Goal: Task Accomplishment & Management: Complete application form

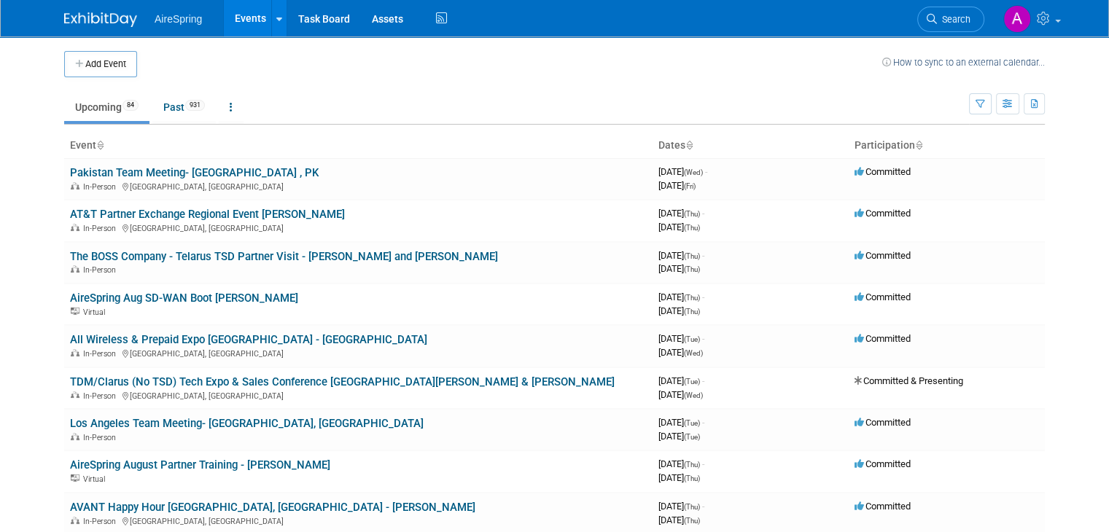
click at [119, 56] on button "Add Event" at bounding box center [100, 64] width 73 height 26
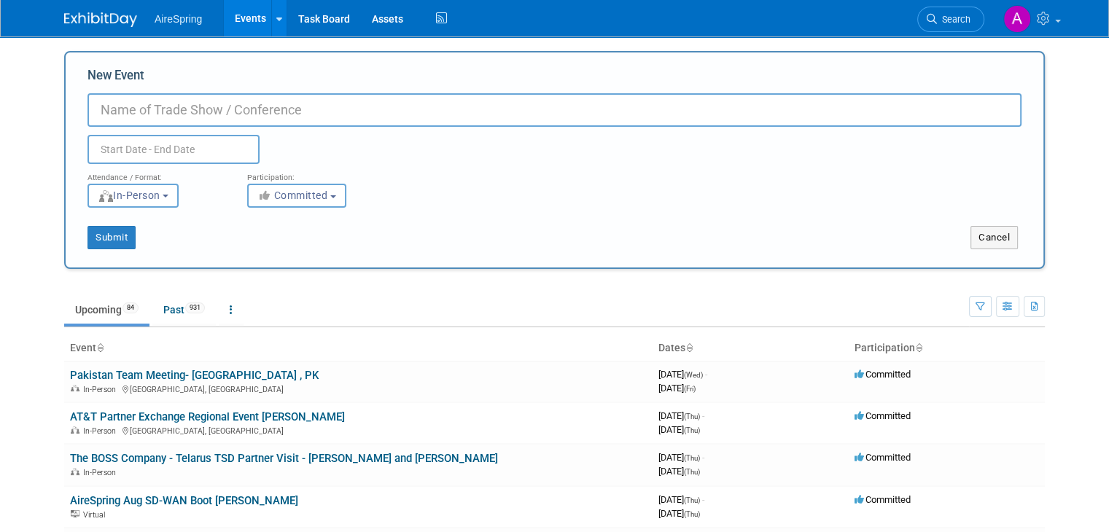
click at [210, 107] on input "New Event" at bounding box center [555, 110] width 934 height 34
type input "A"
type input "G"
type input "AireSpring's Partner Gathering"
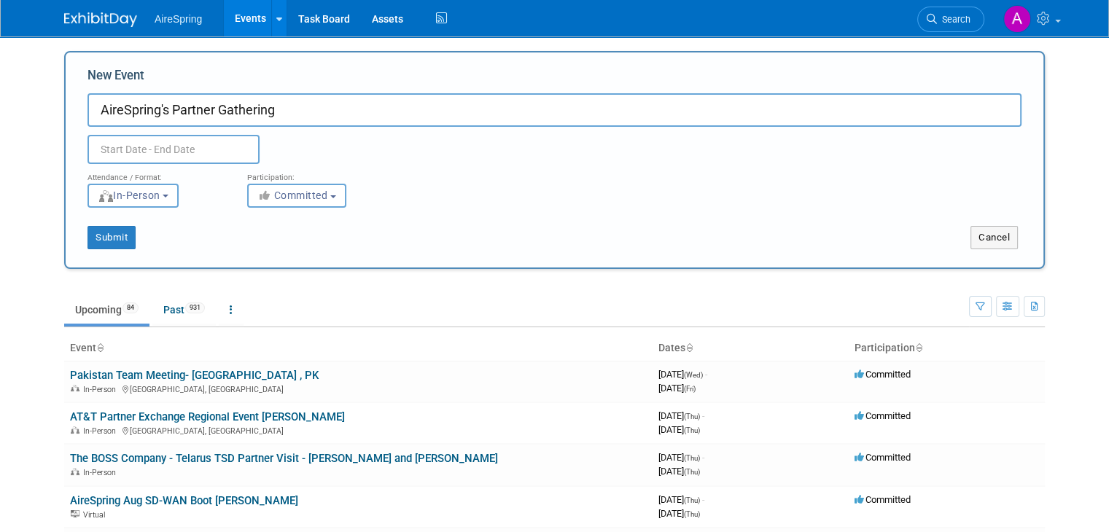
click at [172, 152] on input "text" at bounding box center [174, 149] width 172 height 29
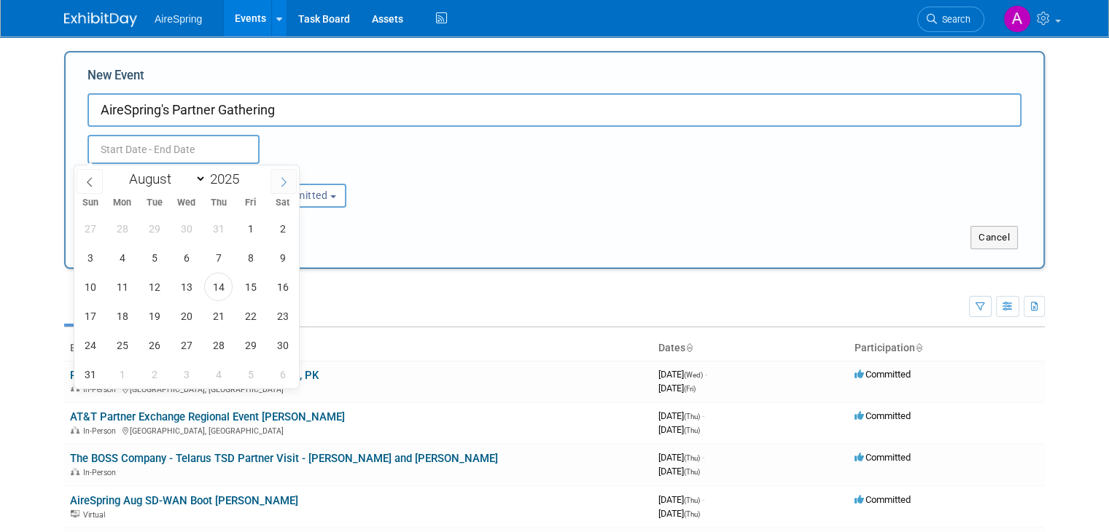
click at [287, 182] on icon at bounding box center [284, 182] width 10 height 10
select select "8"
click at [185, 287] on span "17" at bounding box center [186, 287] width 28 height 28
type input "[DATE] to [DATE]"
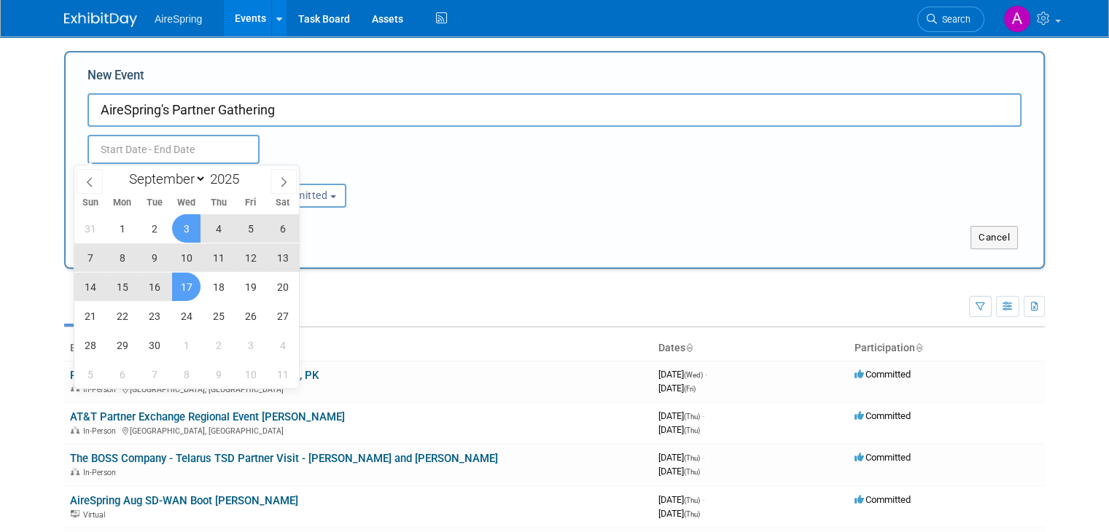
type input "[DATE] to [DATE]"
click at [359, 140] on div "[DATE] to [DATE] Duplicate Event Warning" at bounding box center [555, 145] width 956 height 37
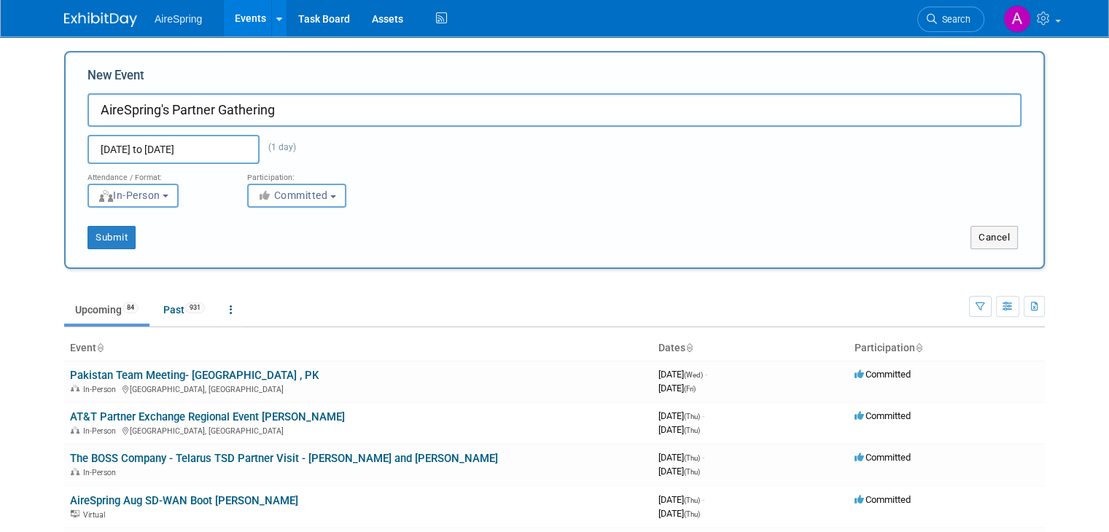
click at [295, 197] on span "Committed" at bounding box center [292, 196] width 71 height 12
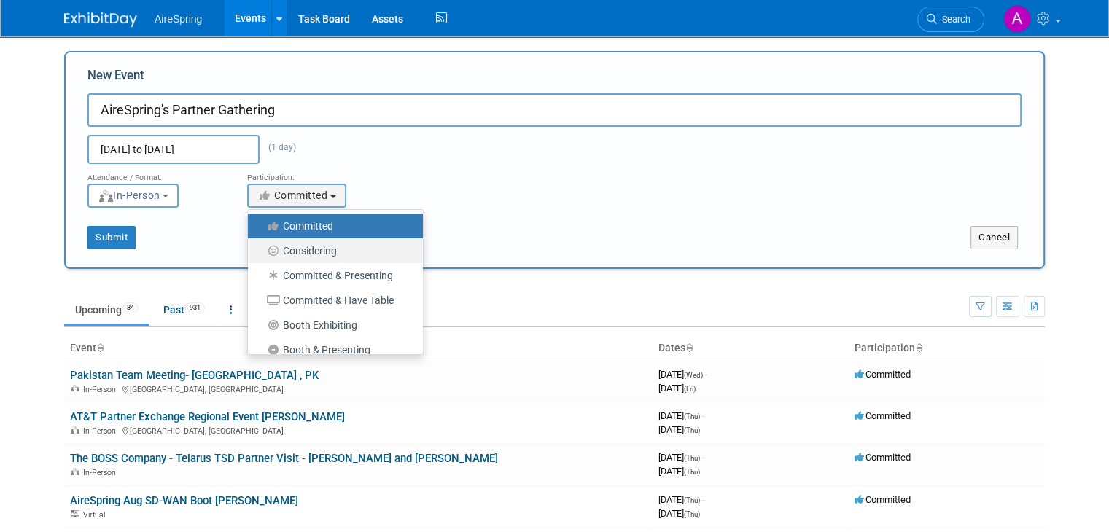
click at [311, 242] on label "Considering" at bounding box center [331, 250] width 153 height 19
click at [261, 247] on input "Considering" at bounding box center [256, 251] width 9 height 9
select select "2"
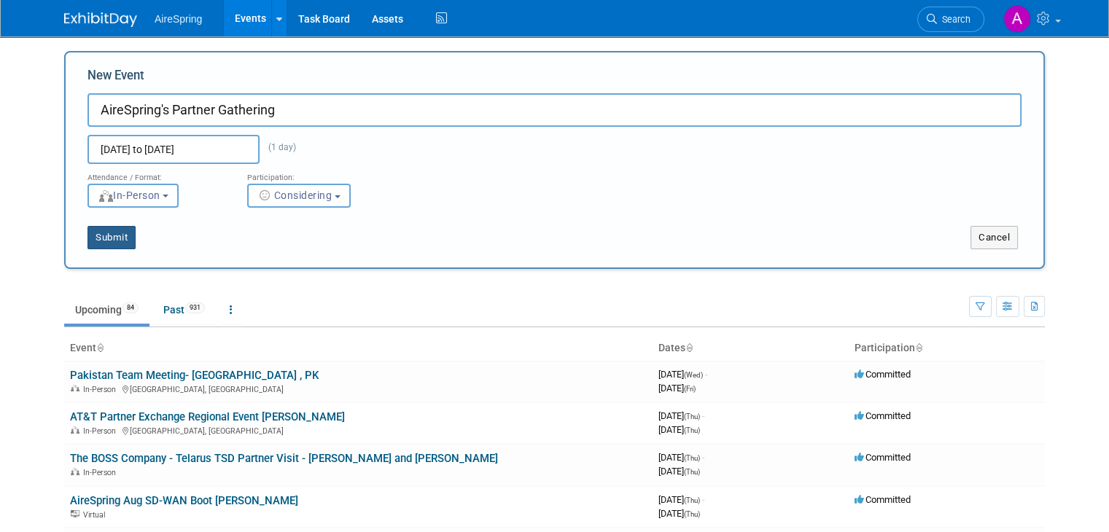
click at [112, 234] on button "Submit" at bounding box center [112, 237] width 48 height 23
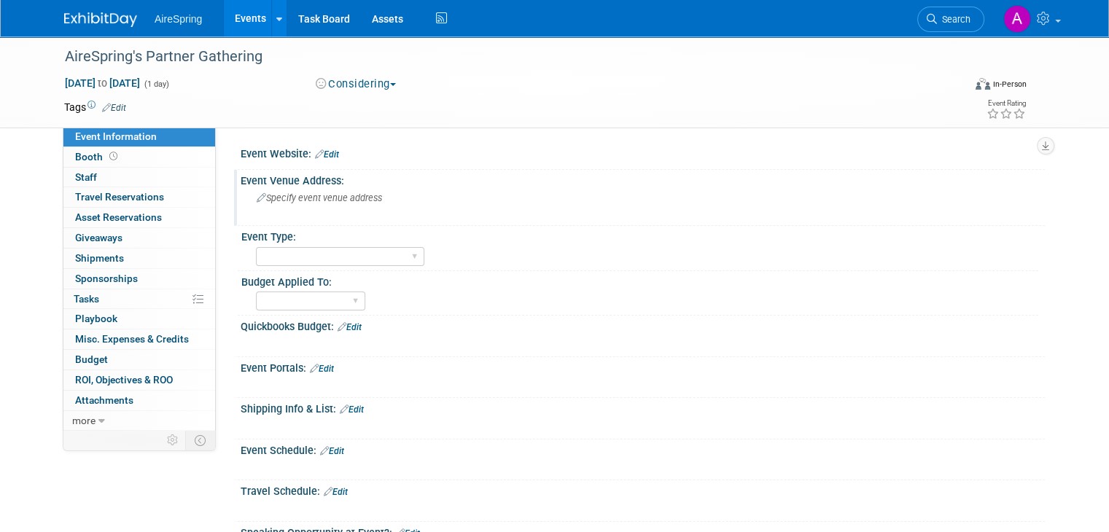
click at [324, 208] on div "Specify event venue address" at bounding box center [409, 204] width 314 height 34
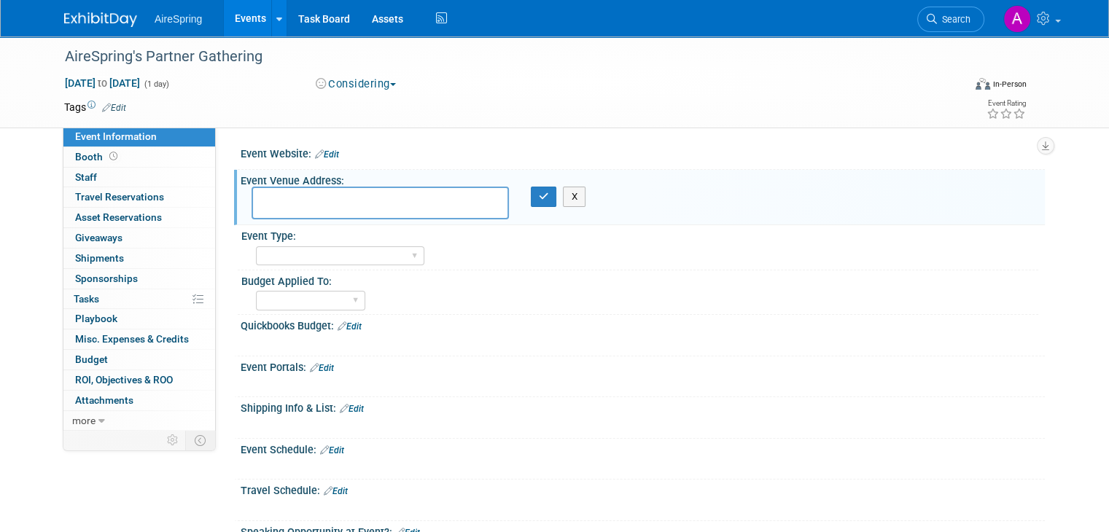
click at [300, 206] on textarea at bounding box center [380, 203] width 257 height 33
click at [252, 199] on textarea "2001 Rodeo Dr, Bolingbrook, IL 60490" at bounding box center [380, 203] width 257 height 33
type textarea "Bolingbrook Golf Club 2001 Rodeo Dr, Bolingbrook, IL 60490"
click at [543, 195] on icon "button" at bounding box center [544, 196] width 10 height 9
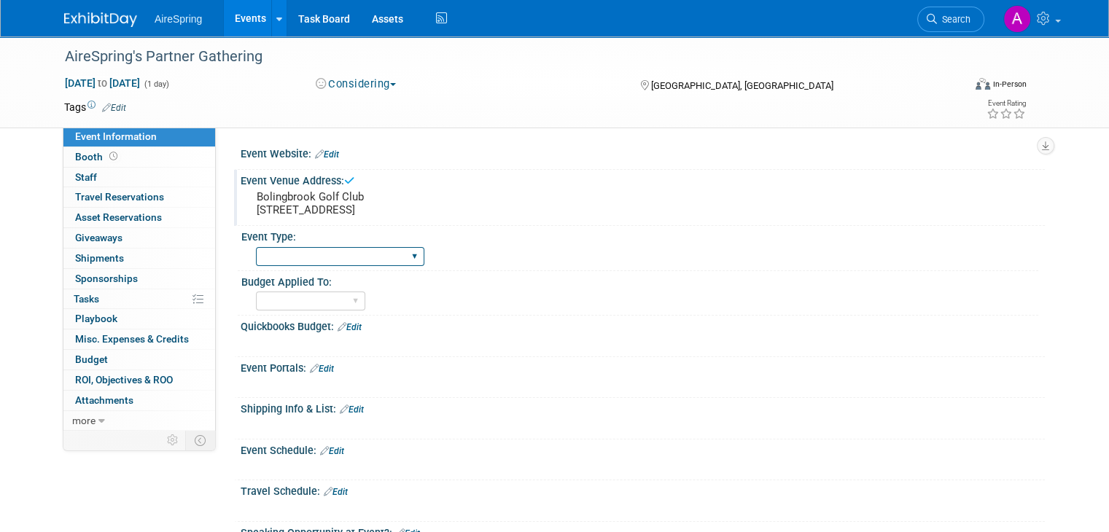
click at [366, 257] on select "AireSpring Event AireSpring Internal Partner Event Training Tradeshow - Exhibit…" at bounding box center [340, 257] width 169 height 20
select select "AireSpring Event"
click at [256, 247] on select "AireSpring Event AireSpring Internal Partner Event Training Tradeshow - Exhibit…" at bounding box center [340, 257] width 169 height 20
click at [301, 301] on select "Marketing Sales Operations Customer" at bounding box center [310, 302] width 109 height 20
select select "Marketing"
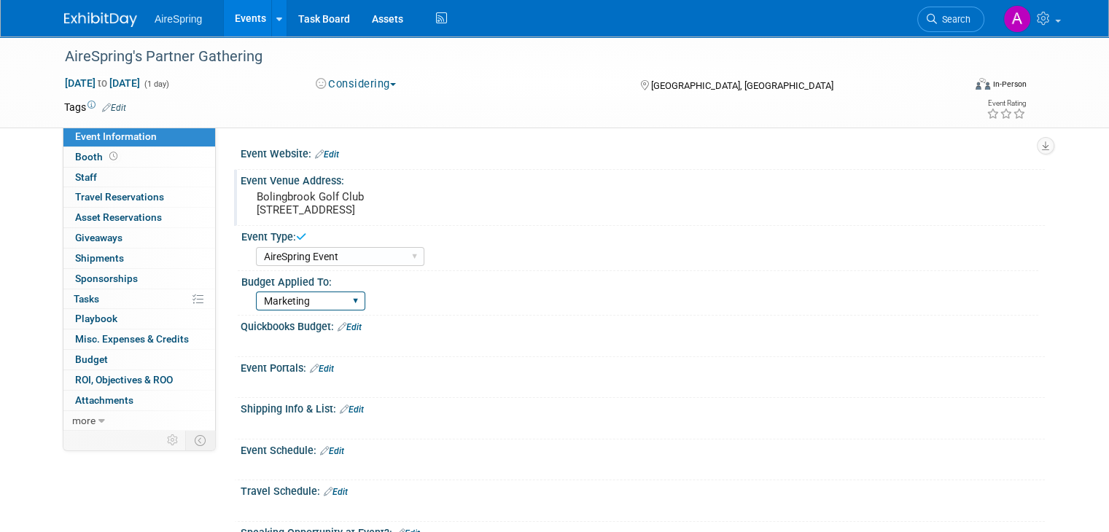
click at [256, 292] on select "Marketing Sales Operations Customer" at bounding box center [310, 302] width 109 height 20
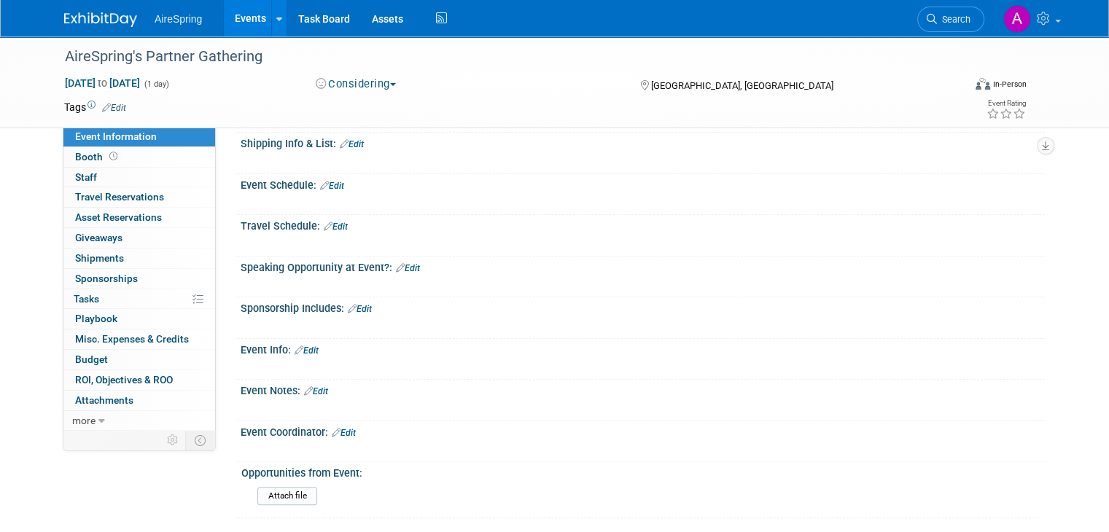
scroll to position [292, 0]
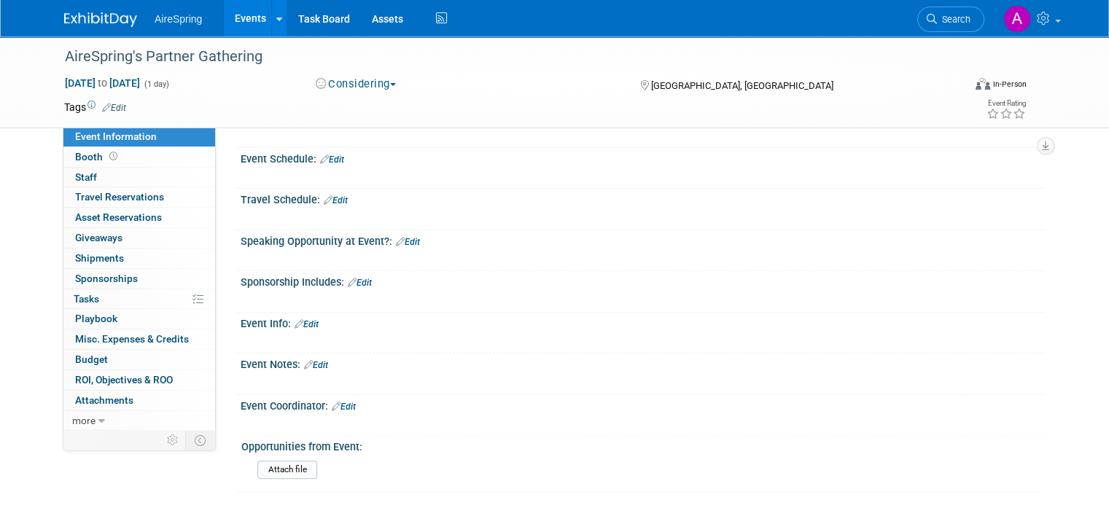
click at [301, 324] on link "Edit" at bounding box center [307, 324] width 24 height 10
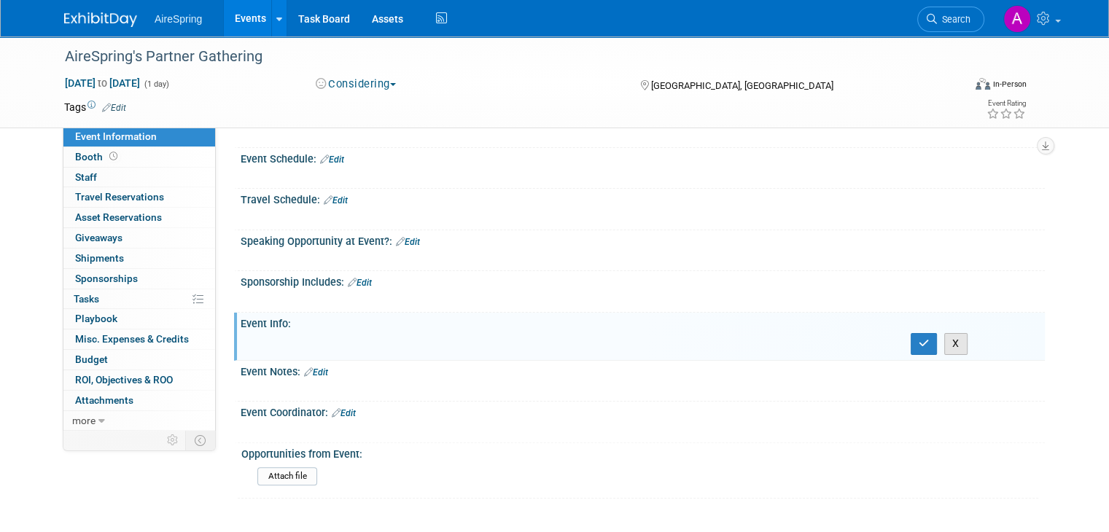
drag, startPoint x: 965, startPoint y: 343, endPoint x: 913, endPoint y: 341, distance: 51.8
click at [964, 343] on button "X" at bounding box center [956, 343] width 23 height 21
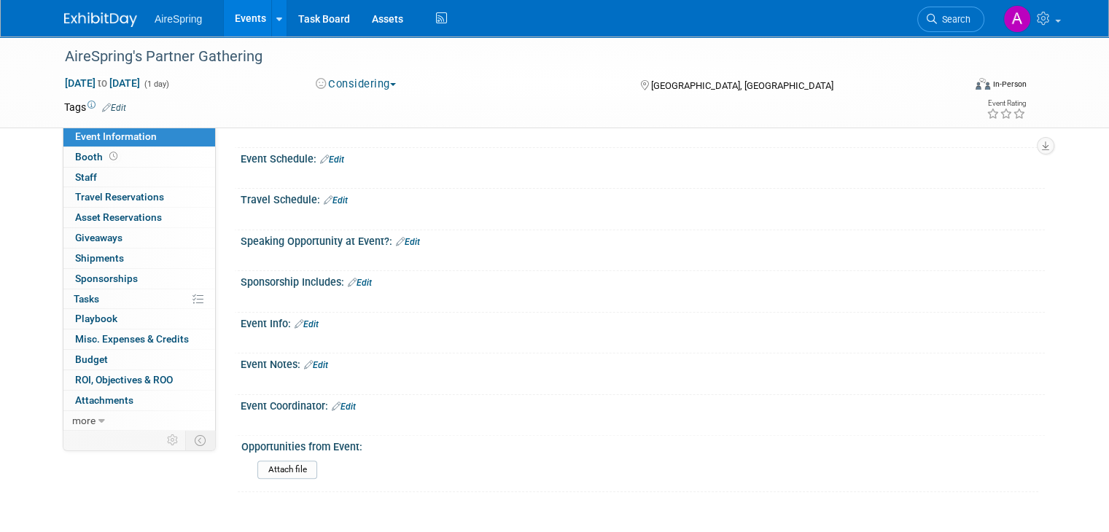
click at [301, 323] on link "Edit" at bounding box center [307, 324] width 24 height 10
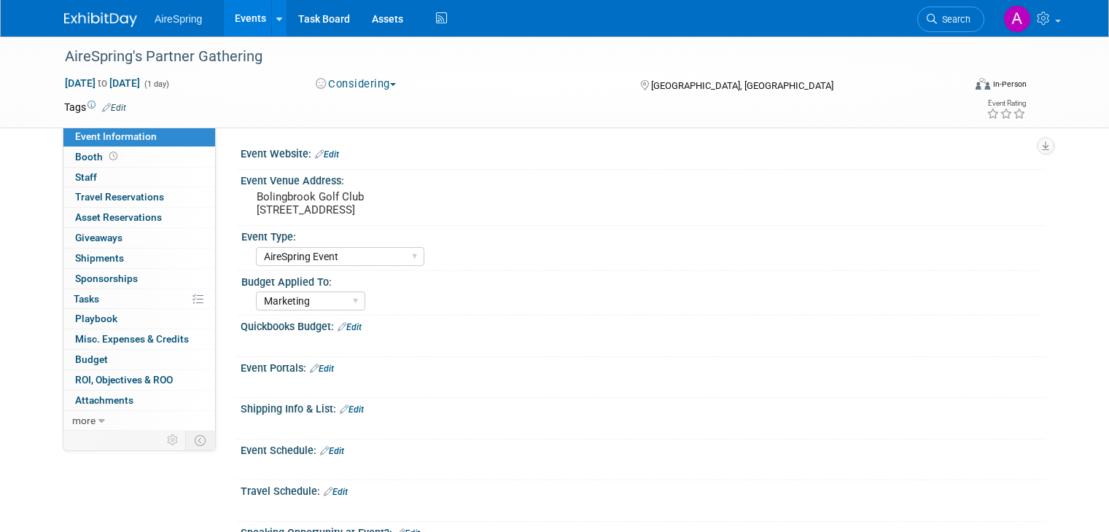
select select "AireSpring Event"
select select "Marketing"
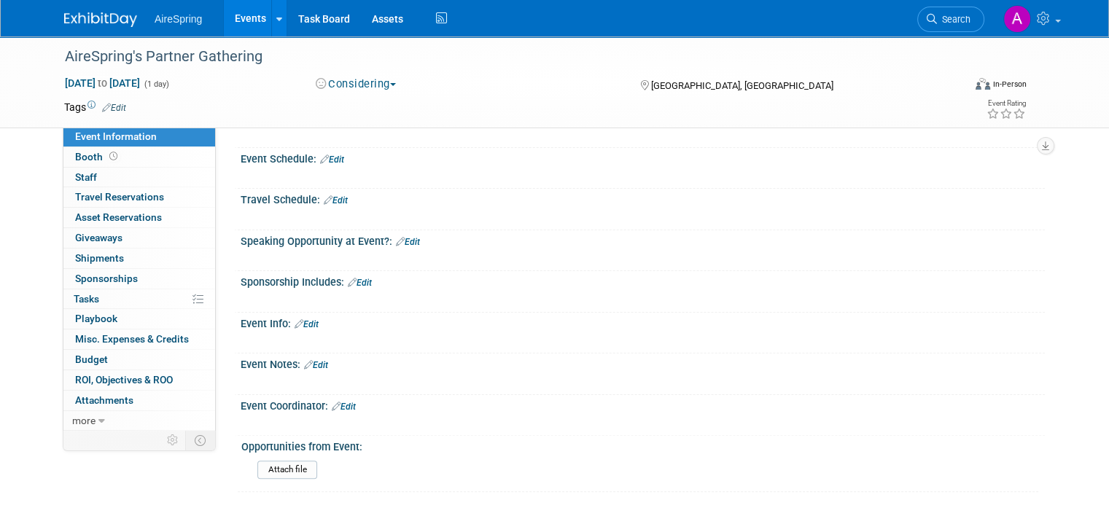
click at [295, 319] on icon at bounding box center [299, 323] width 9 height 9
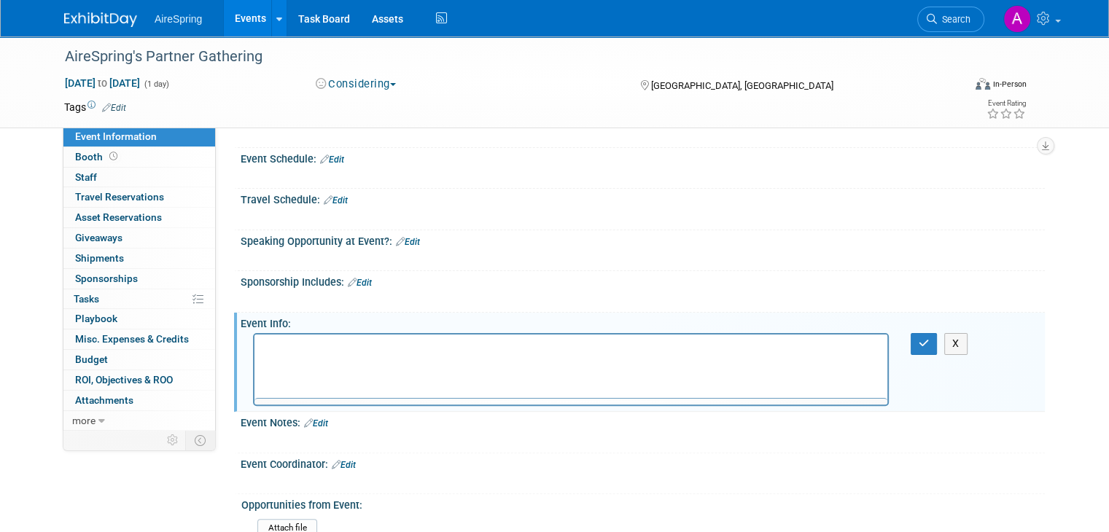
click at [312, 353] on div at bounding box center [571, 369] width 636 height 73
click at [960, 335] on button "X" at bounding box center [956, 343] width 23 height 21
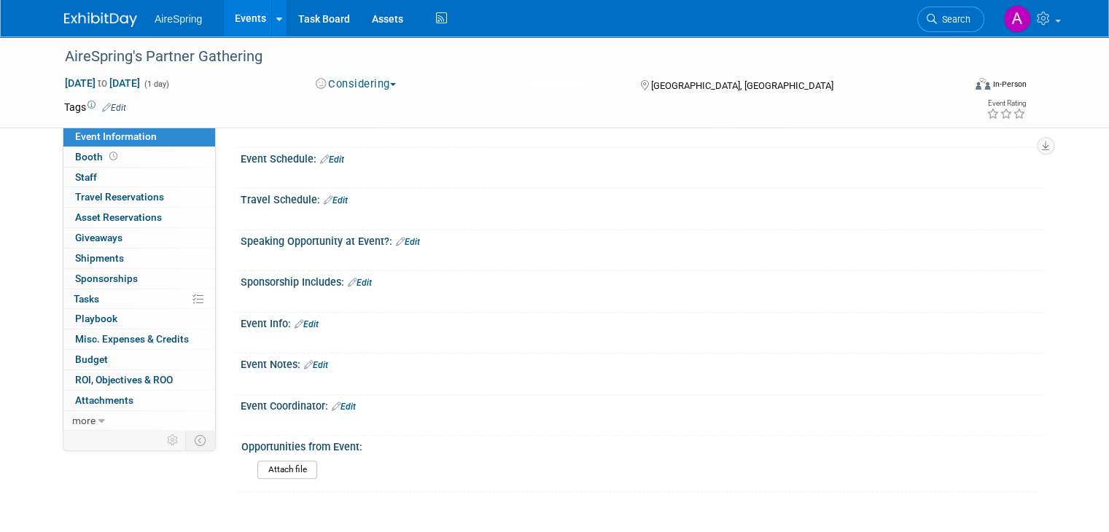
click at [325, 158] on link "Edit" at bounding box center [332, 160] width 24 height 10
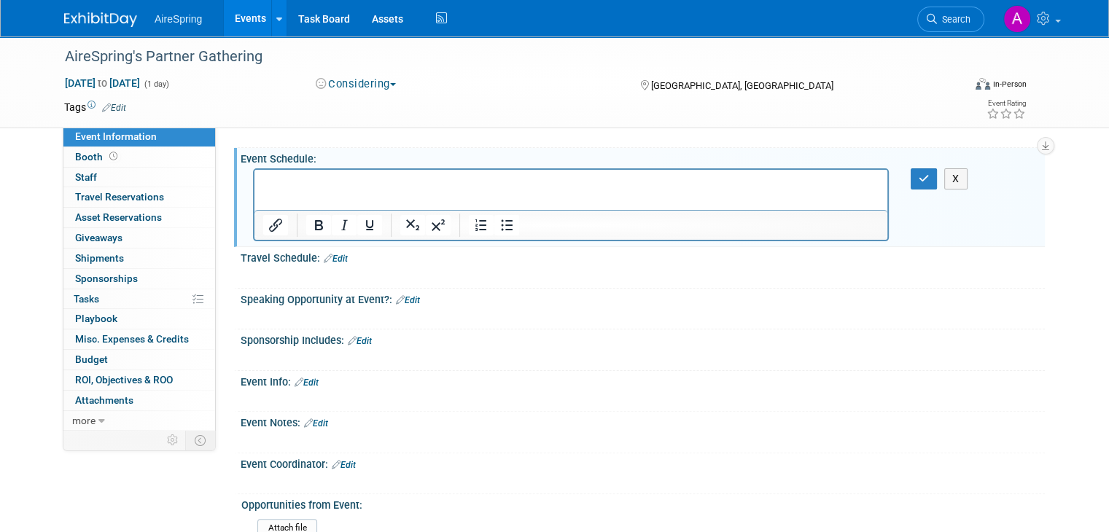
click at [382, 190] on html at bounding box center [571, 180] width 633 height 20
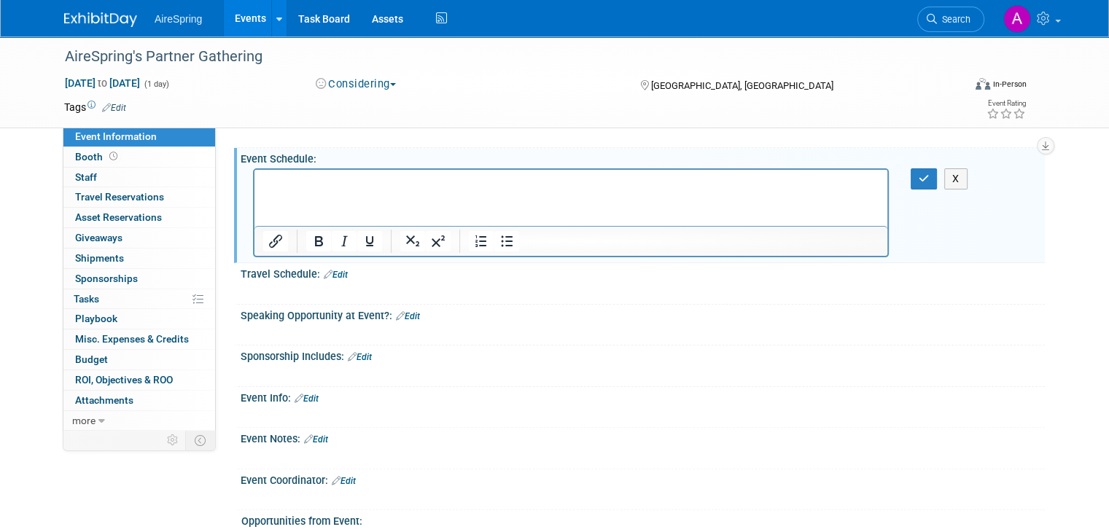
click at [382, 190] on html at bounding box center [571, 180] width 633 height 20
click at [370, 190] on html at bounding box center [571, 180] width 633 height 20
paste body "Rich Text Area. Press ALT-0 for help."
drag, startPoint x: 648, startPoint y: 177, endPoint x: 233, endPoint y: 179, distance: 414.3
click at [255, 179] on html "The practice range will be open prior to our tee time , which starts at 10:00 AM" at bounding box center [571, 180] width 633 height 20
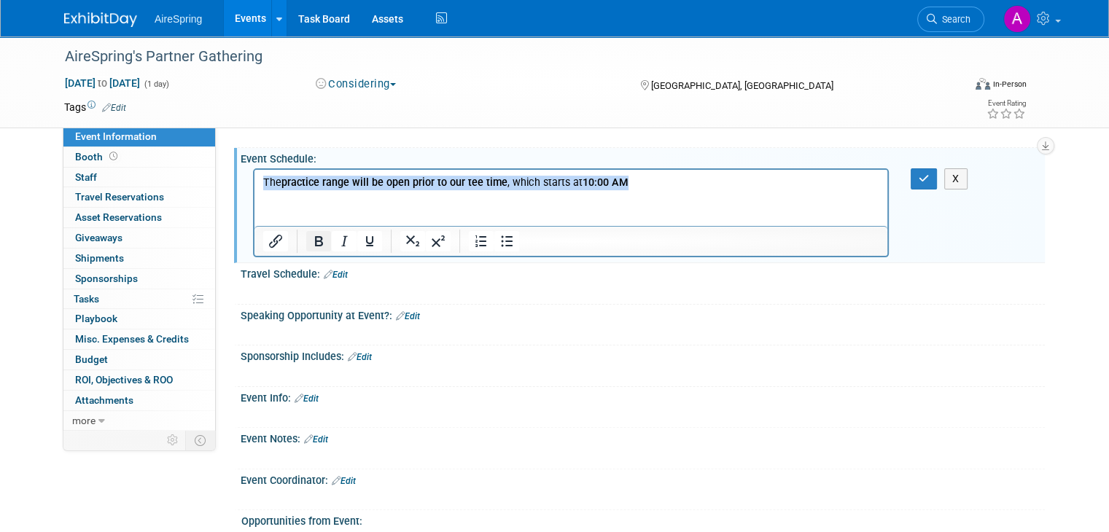
click at [315, 244] on icon "Bold" at bounding box center [319, 241] width 8 height 10
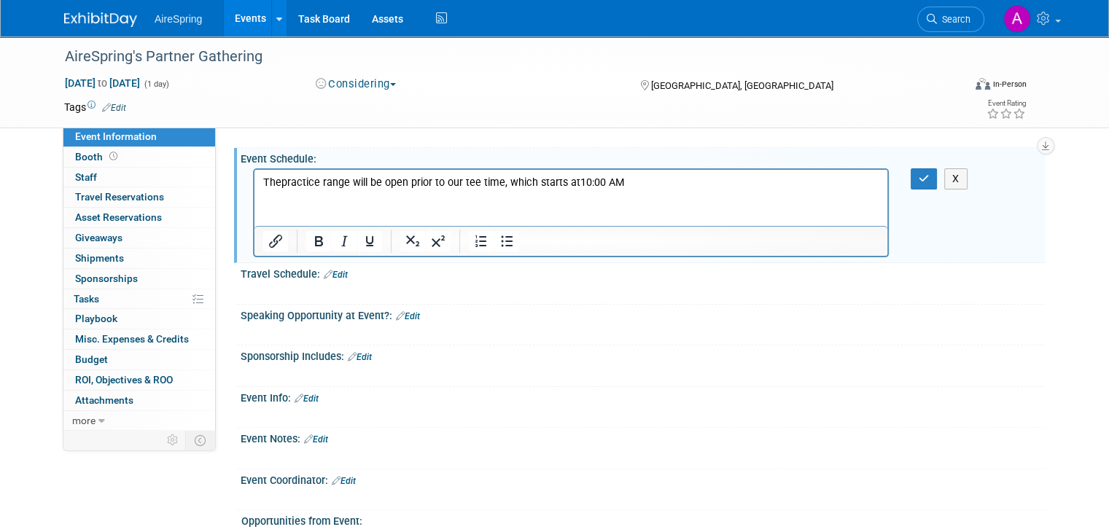
click at [659, 184] on p "The practice range will be open prior to our tee time , which starts at 10:00 AM" at bounding box center [571, 183] width 616 height 15
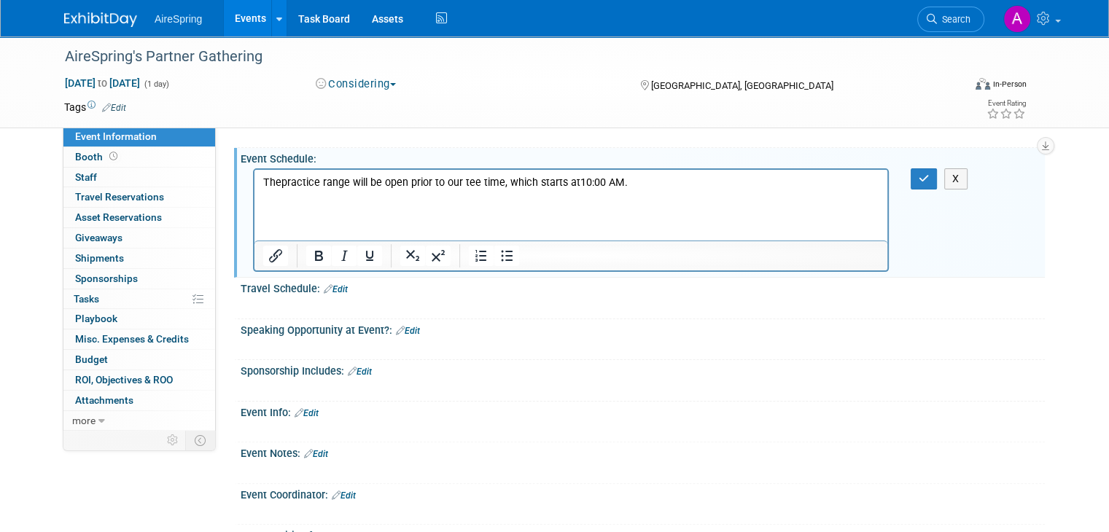
click at [387, 205] on html "The practice range will be open prior to our tee time , which starts at 10:00 A…" at bounding box center [571, 187] width 633 height 35
click at [344, 201] on p "10:20-10:50 am tee times" at bounding box center [571, 197] width 616 height 15
click at [406, 204] on p "10:20-10:50 am tee times" at bounding box center [571, 197] width 616 height 15
click at [930, 179] on icon "button" at bounding box center [924, 179] width 11 height 10
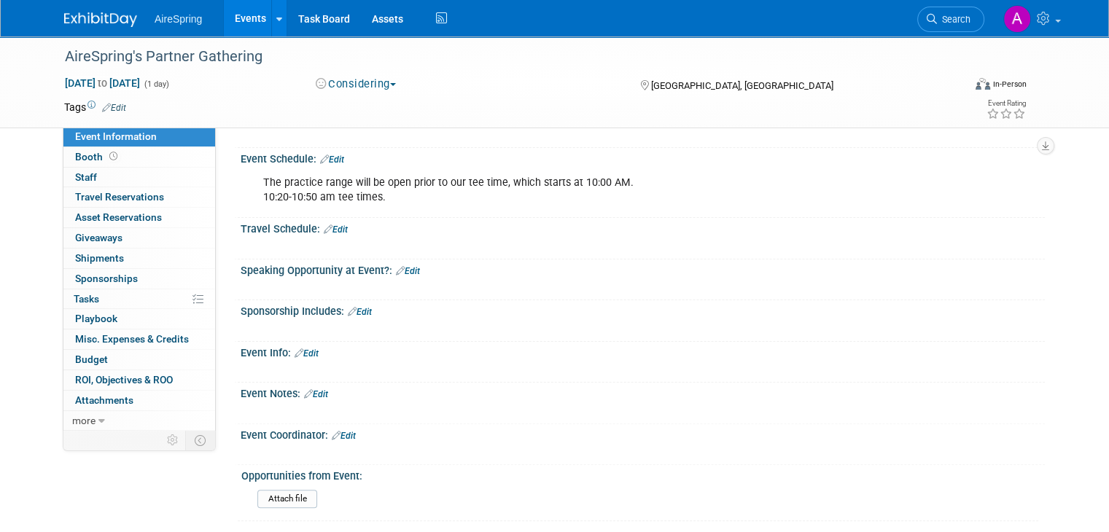
click at [332, 431] on link "Edit" at bounding box center [344, 436] width 24 height 10
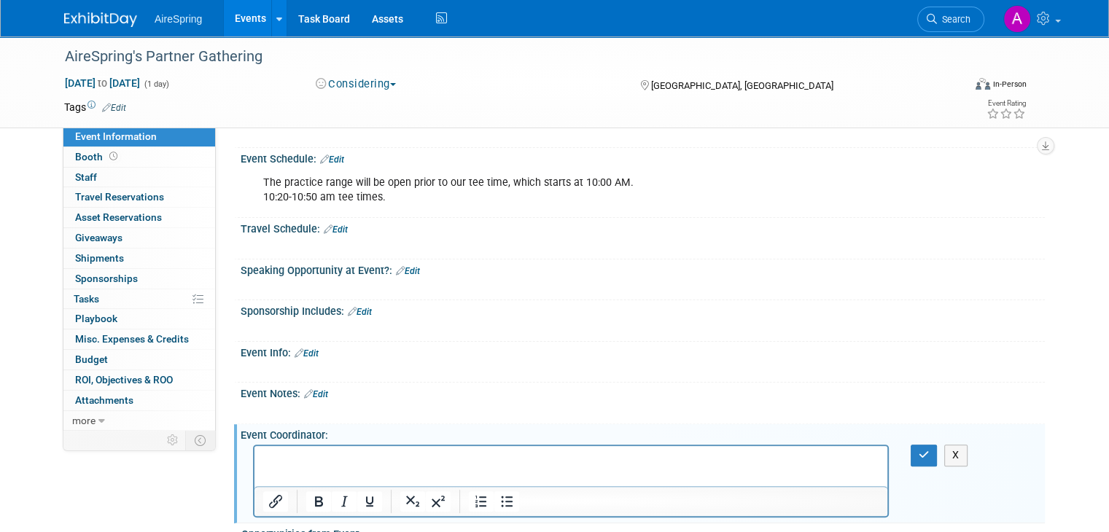
click at [356, 462] on p "Rich Text Area. Press ALT-0 for help." at bounding box center [571, 459] width 616 height 15
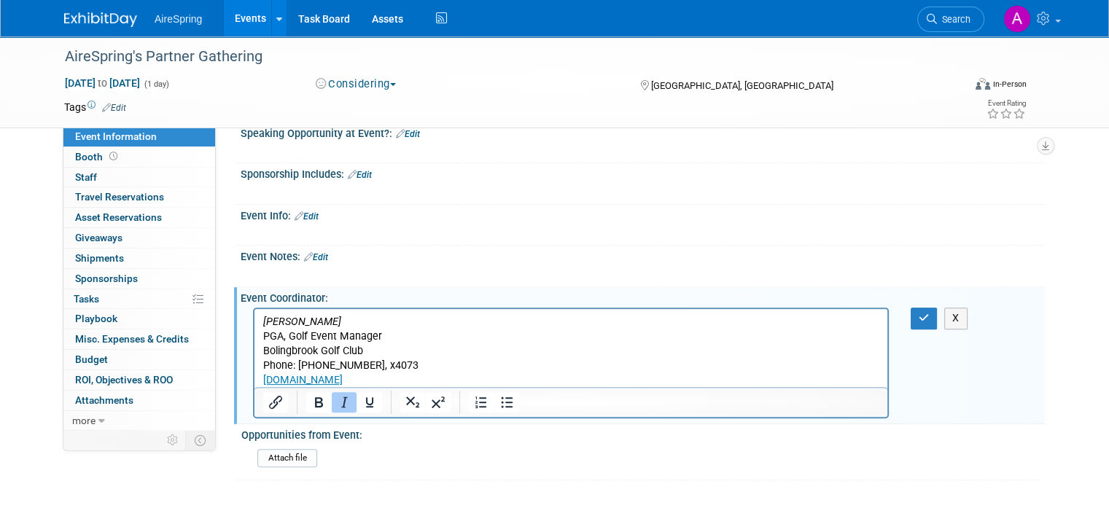
scroll to position [455, 0]
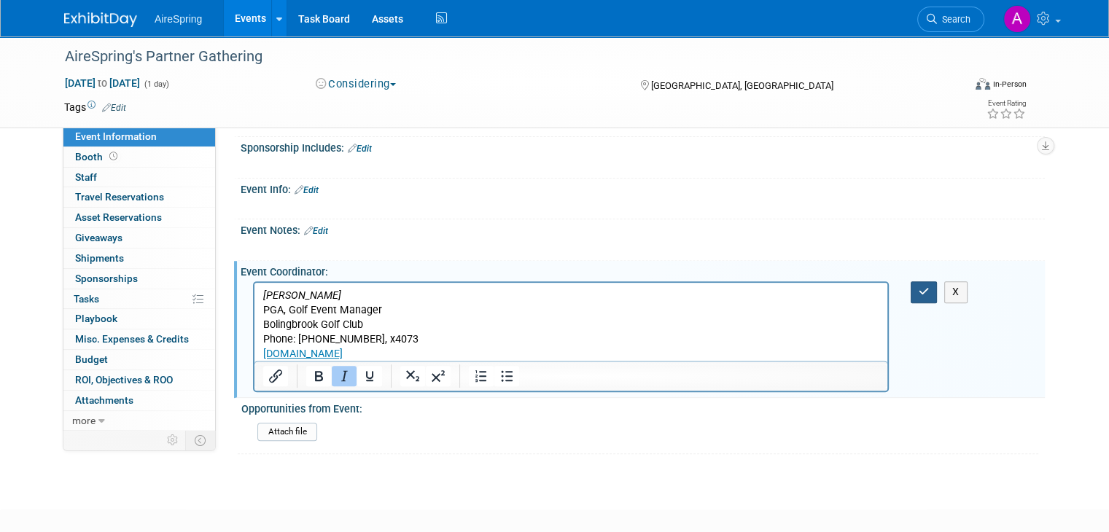
click at [930, 288] on icon "button" at bounding box center [924, 292] width 11 height 10
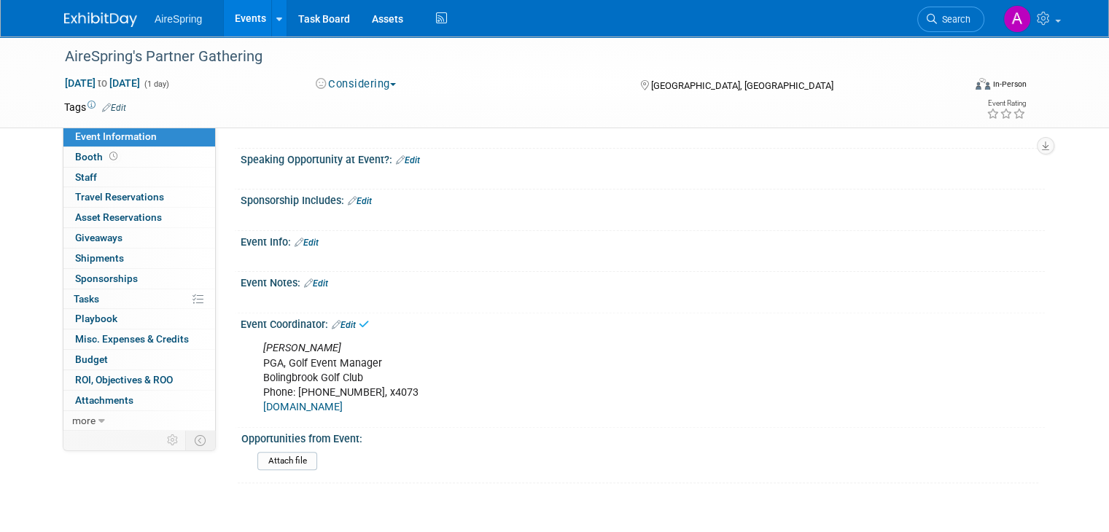
scroll to position [309, 0]
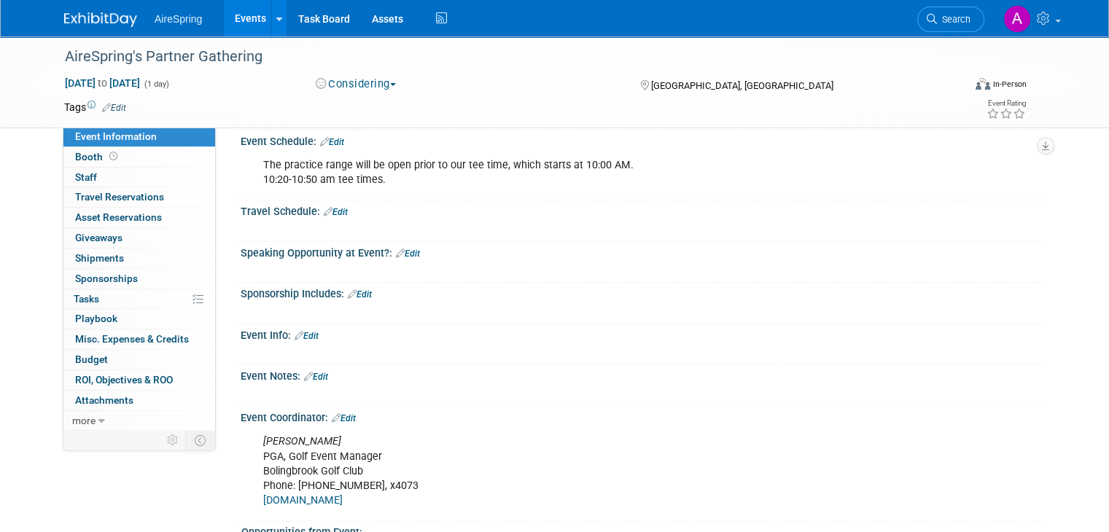
click at [298, 331] on link "Edit" at bounding box center [307, 336] width 24 height 10
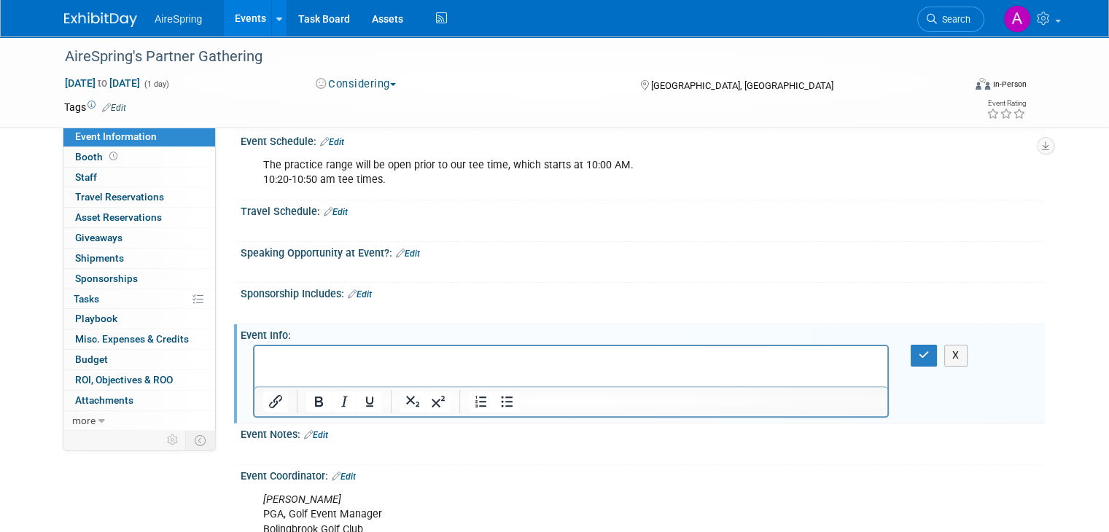
scroll to position [0, 0]
click at [325, 364] on p "Rich Text Area. Press ALT-0 for help." at bounding box center [571, 359] width 616 height 15
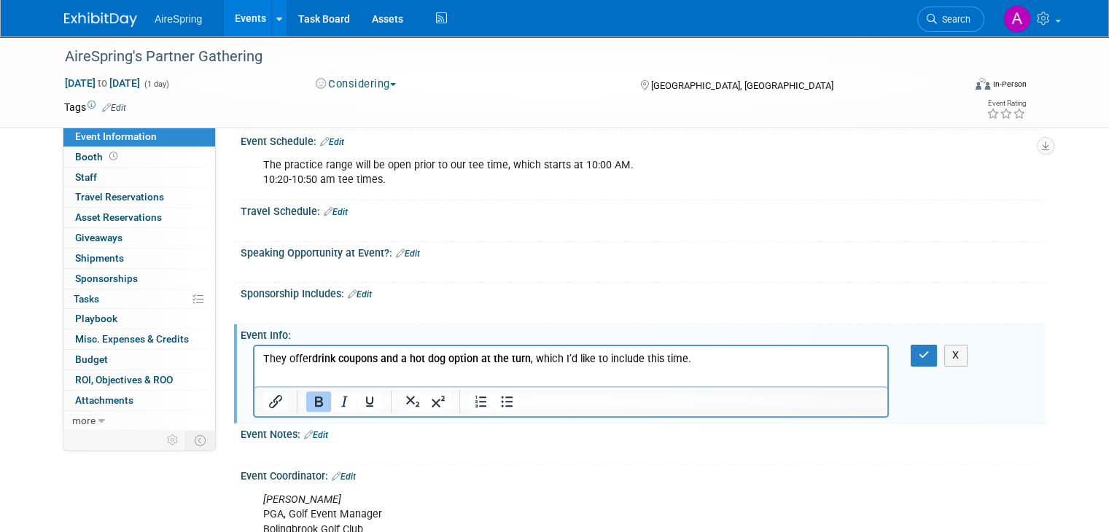
click at [397, 361] on b "drink coupons and a hot dog option at the turn" at bounding box center [421, 359] width 219 height 12
click at [397, 360] on b "drink coupons and a hot dog option at the turn" at bounding box center [421, 359] width 219 height 12
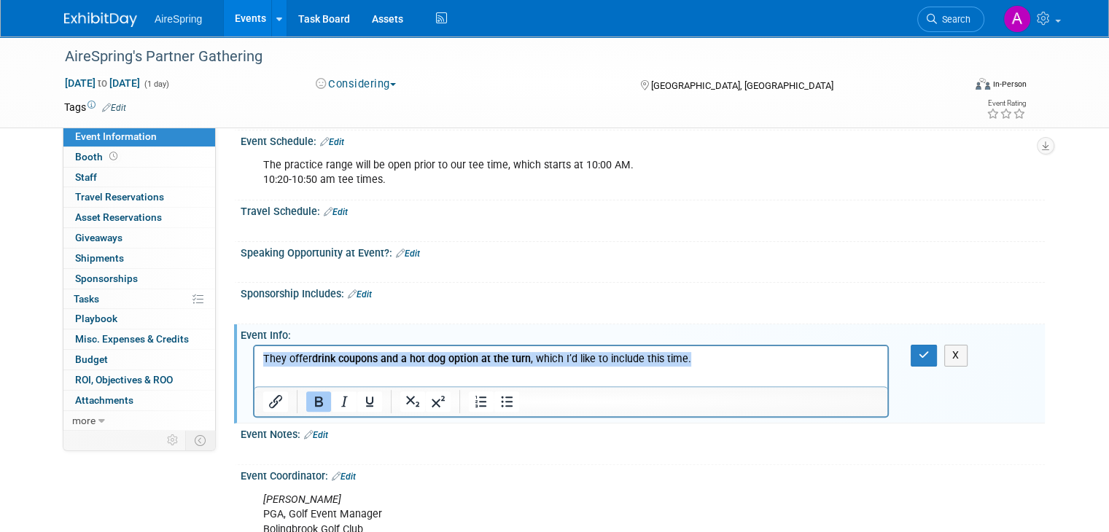
click at [397, 360] on b "drink coupons and a hot dog option at the turn" at bounding box center [421, 359] width 219 height 12
click at [310, 401] on icon "Bold" at bounding box center [319, 402] width 18 height 18
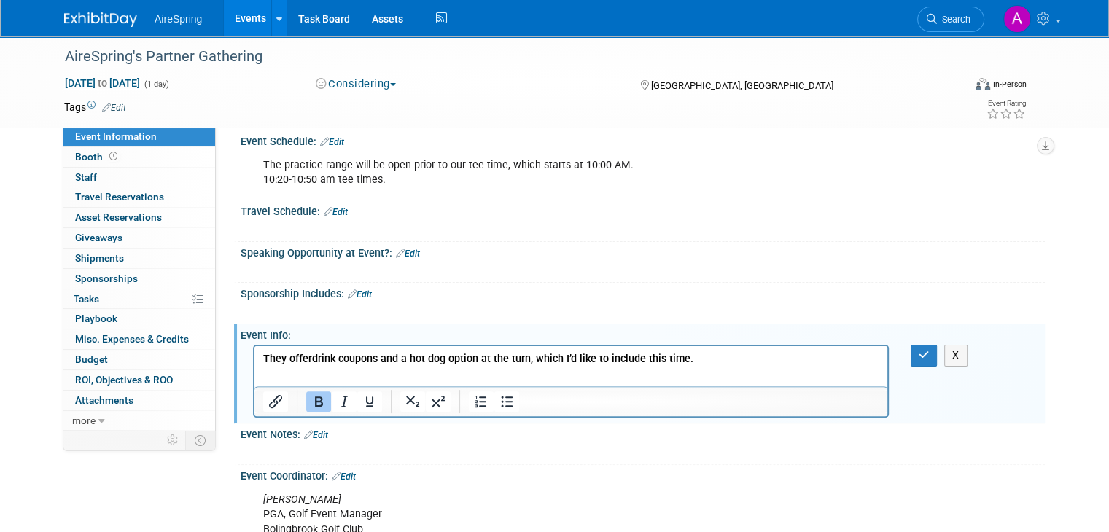
click at [306, 407] on button "Bold" at bounding box center [318, 402] width 25 height 20
click at [930, 350] on icon "button" at bounding box center [924, 355] width 11 height 10
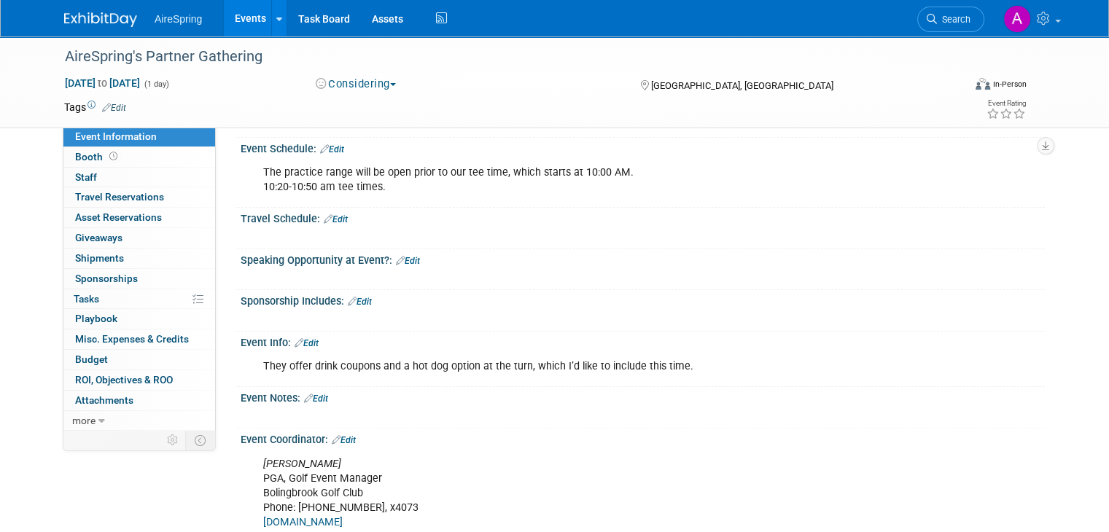
scroll to position [309, 0]
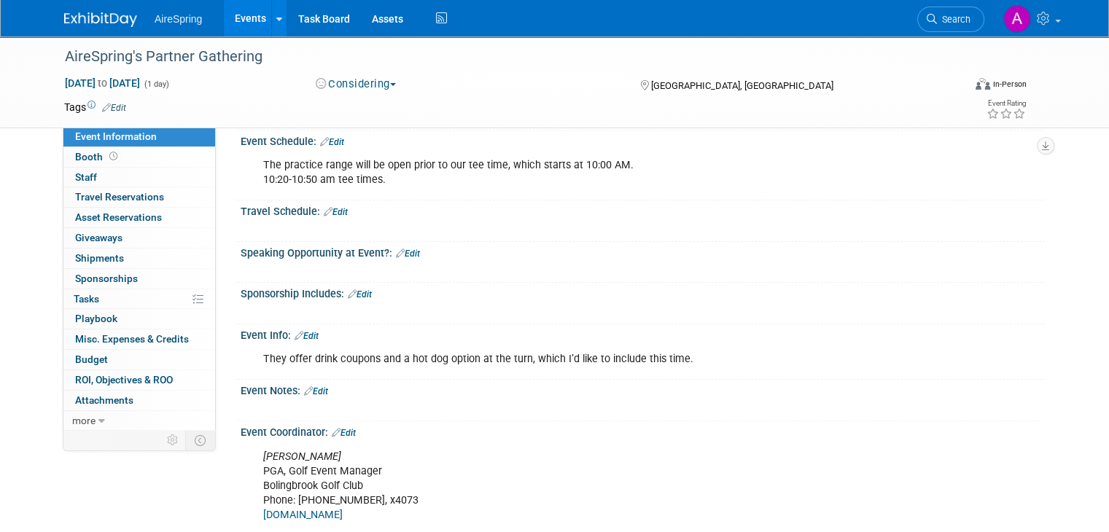
click at [349, 301] on div "X" at bounding box center [641, 304] width 786 height 7
click at [300, 333] on link "Edit" at bounding box center [307, 336] width 24 height 10
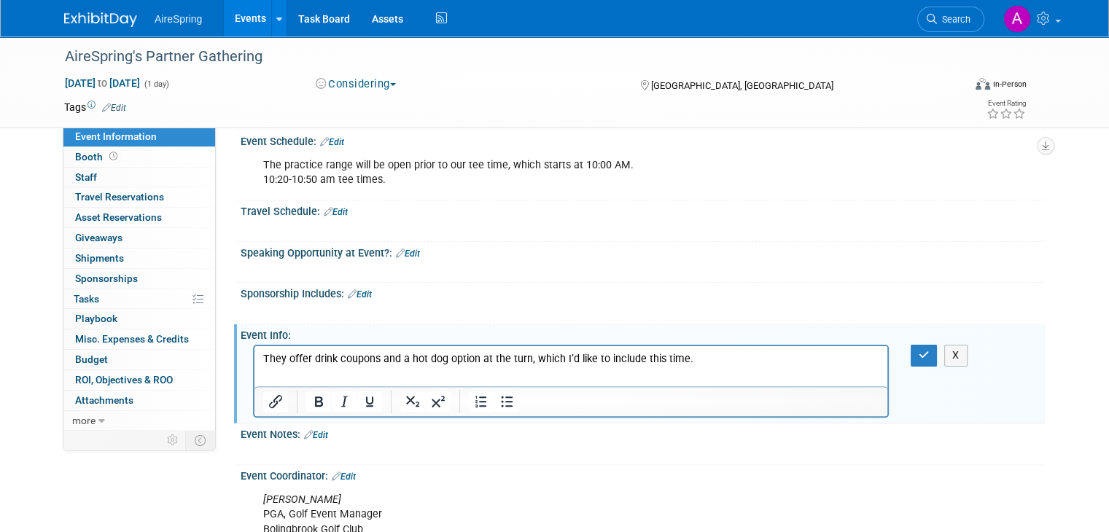
scroll to position [0, 0]
click at [729, 355] on p "They offer drink coupons and a hot dog option at the turn, which I’d like to in…" at bounding box center [571, 359] width 616 height 15
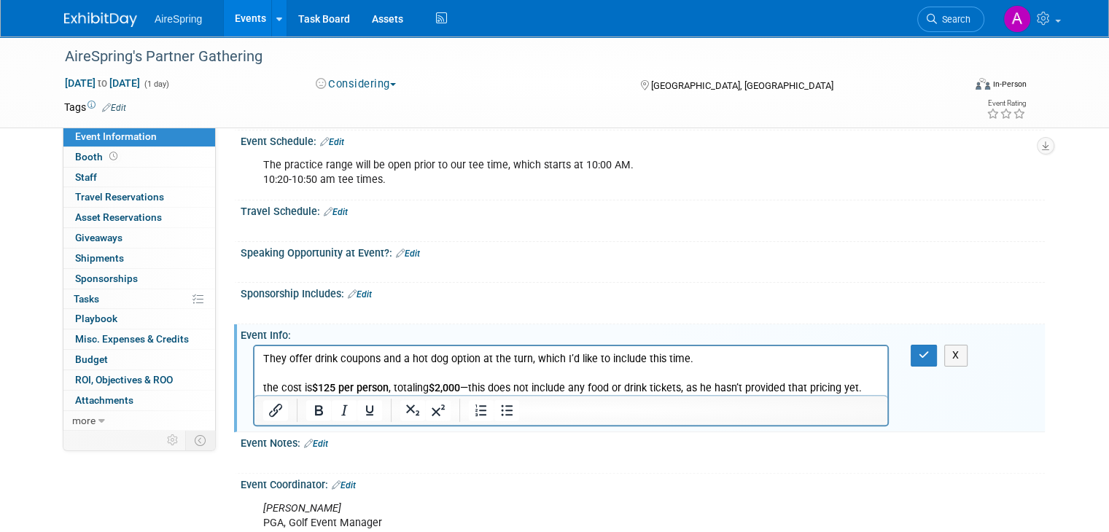
click at [265, 387] on p "the cost is $125 per person , totaling $2,000 —this does not include any food o…" at bounding box center [571, 388] width 616 height 15
drag, startPoint x: 686, startPoint y: 387, endPoint x: 918, endPoint y: 385, distance: 232.0
click at [888, 385] on html "They offer drink coupons and a hot dog option at the turn, which I’d like to in…" at bounding box center [571, 371] width 633 height 50
click at [930, 350] on icon "button" at bounding box center [924, 355] width 11 height 10
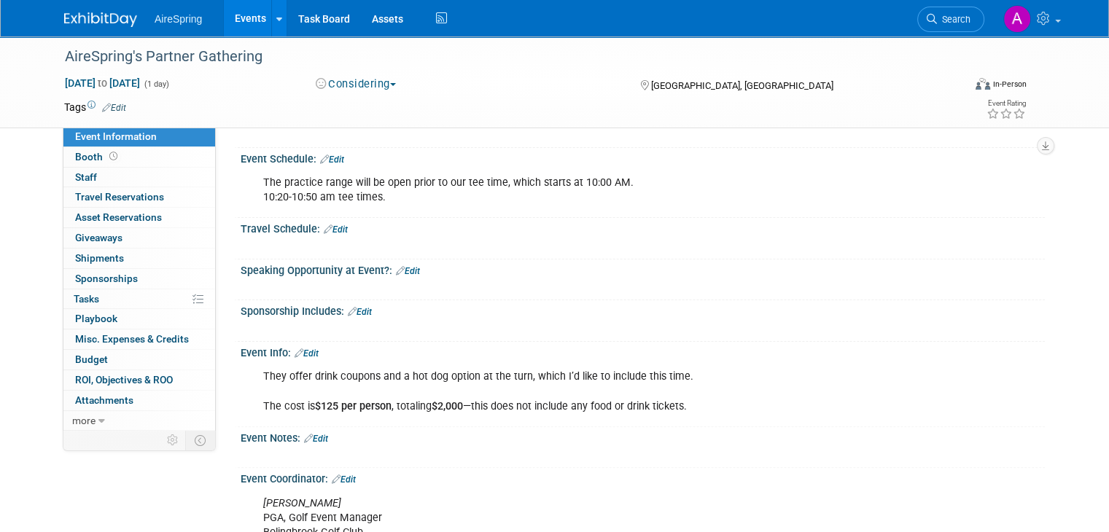
scroll to position [365, 0]
